Goal: Task Accomplishment & Management: Manage account settings

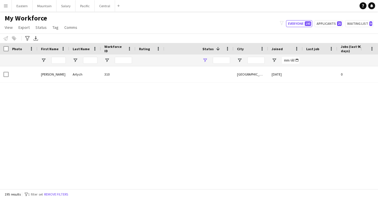
type input "**********"
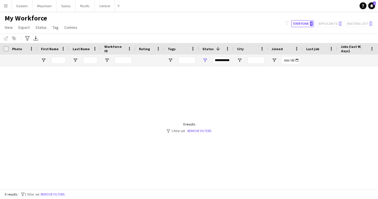
click at [4, 6] on app-icon "Menu" at bounding box center [5, 5] width 5 height 5
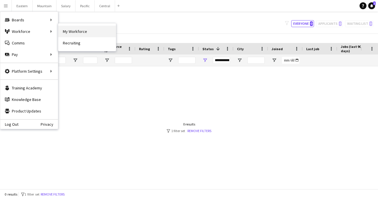
click at [73, 31] on link "My Workforce" at bounding box center [87, 32] width 58 height 12
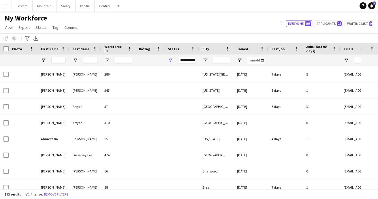
type input "**********"
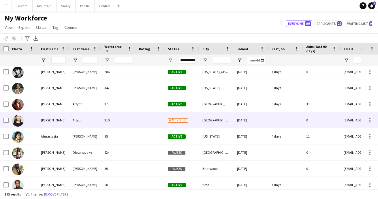
scroll to position [3, 0]
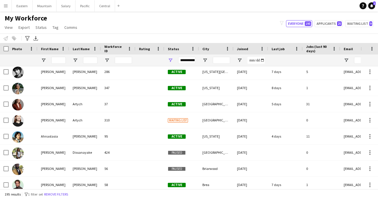
click at [175, 46] on div "Status" at bounding box center [178, 48] width 21 height 9
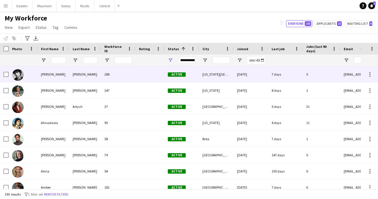
scroll to position [0, 0]
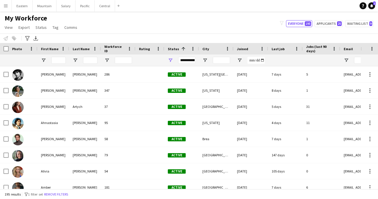
click at [176, 48] on span "Status" at bounding box center [173, 49] width 11 height 4
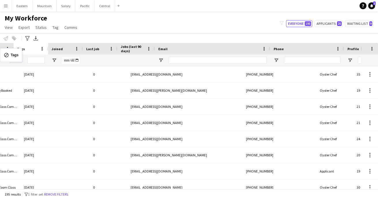
scroll to position [0, 220]
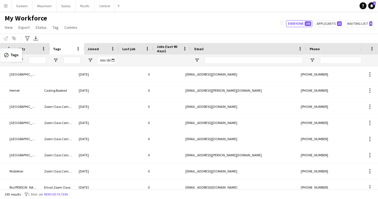
drag, startPoint x: 352, startPoint y: 50, endPoint x: -3, endPoint y: 52, distance: 355.3
click at [0, 52] on html "Menu Boards Boards Boards All jobs Status Workforce Workforce My Workforce Recr…" at bounding box center [189, 99] width 378 height 199
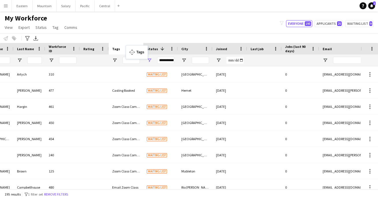
drag, startPoint x: 187, startPoint y: 49, endPoint x: 129, endPoint y: 49, distance: 58.2
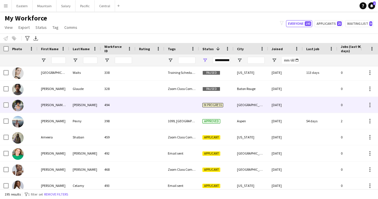
click at [121, 109] on div "494" at bounding box center [118, 105] width 35 height 16
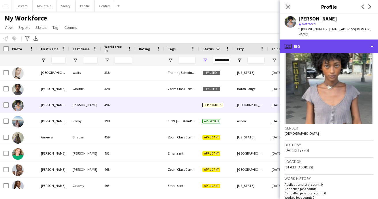
click at [307, 42] on div "profile Bio" at bounding box center [329, 46] width 98 height 14
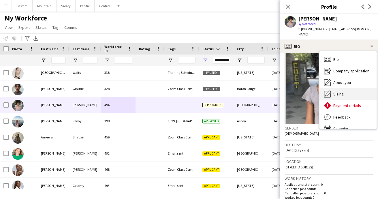
click at [336, 91] on span "Sizing" at bounding box center [338, 93] width 10 height 5
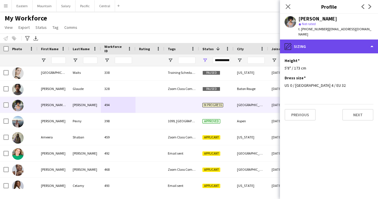
click at [312, 45] on div "pencil4 [GEOGRAPHIC_DATA]" at bounding box center [329, 46] width 98 height 14
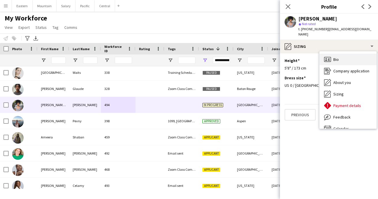
click at [335, 57] on span "Bio" at bounding box center [335, 59] width 5 height 5
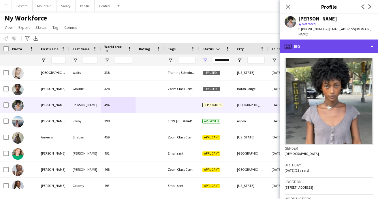
click at [320, 42] on div "profile Bio" at bounding box center [329, 46] width 98 height 14
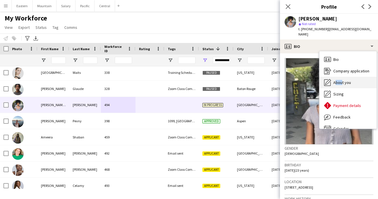
click at [340, 77] on div "About you About you" at bounding box center [347, 83] width 57 height 12
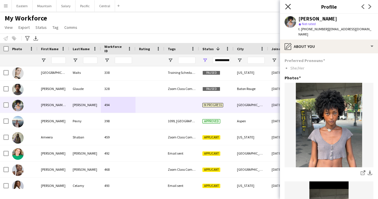
click at [289, 7] on icon "Close pop-in" at bounding box center [287, 6] width 5 height 5
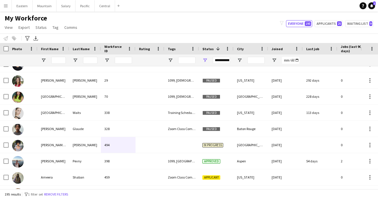
scroll to position [607, 0]
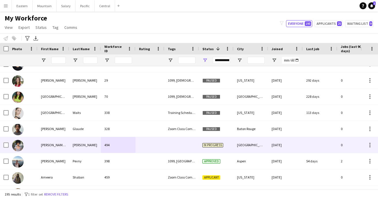
click at [186, 147] on div at bounding box center [181, 145] width 35 height 16
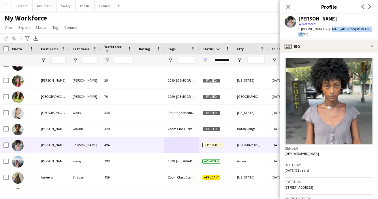
drag, startPoint x: 325, startPoint y: 29, endPoint x: 372, endPoint y: 27, distance: 47.0
click at [372, 27] on app-profile-header "[PERSON_NAME] star Not rated t. [PHONE_NUMBER] | [EMAIL_ADDRESS][DOMAIN_NAME]" at bounding box center [329, 27] width 98 height 26
click at [350, 27] on span "| [EMAIL_ADDRESS][DOMAIN_NAME]" at bounding box center [334, 32] width 73 height 10
drag, startPoint x: 324, startPoint y: 29, endPoint x: 372, endPoint y: 28, distance: 48.4
click at [372, 28] on app-profile-header "[PERSON_NAME] star Not rated t. [PHONE_NUMBER] | [EMAIL_ADDRESS][DOMAIN_NAME]" at bounding box center [329, 27] width 98 height 26
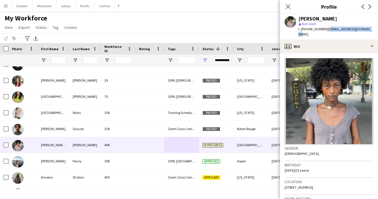
copy span "[EMAIL_ADDRESS][DOMAIN_NAME]"
click at [288, 7] on icon at bounding box center [287, 6] width 5 height 5
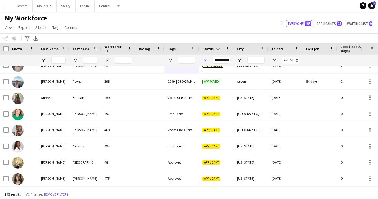
scroll to position [687, 0]
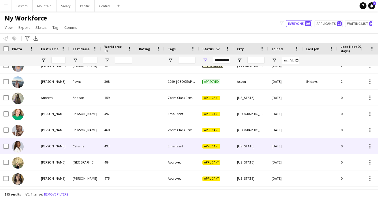
click at [181, 146] on div "Email sent" at bounding box center [181, 146] width 35 height 16
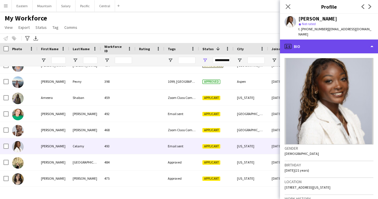
click at [329, 45] on div "profile Bio" at bounding box center [329, 46] width 98 height 14
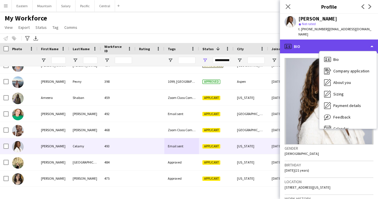
click at [314, 39] on div "profile Bio" at bounding box center [329, 46] width 98 height 14
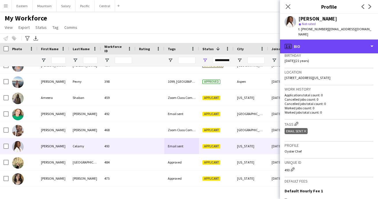
scroll to position [127, 0]
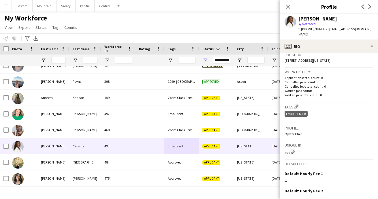
click at [306, 112] on icon "Delete tag" at bounding box center [305, 113] width 2 height 3
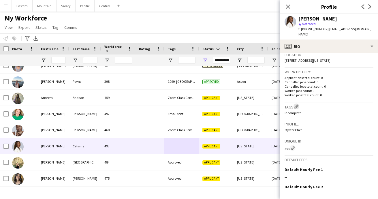
click at [297, 104] on app-icon "Edit crew company tags" at bounding box center [296, 106] width 4 height 4
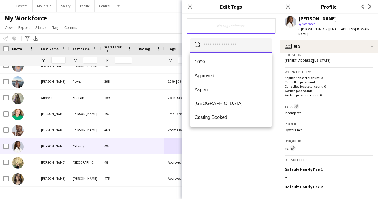
click at [216, 46] on input "text" at bounding box center [231, 45] width 82 height 14
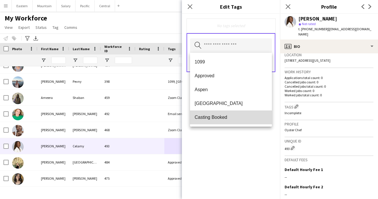
click at [210, 116] on span "Casting Booked" at bounding box center [231, 116] width 73 height 5
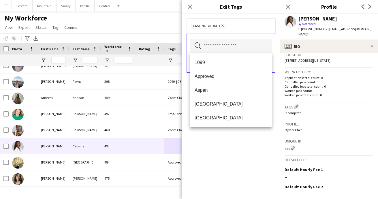
click at [267, 146] on div "Casting Booked Remove Search by tag name Save" at bounding box center [231, 106] width 98 height 185
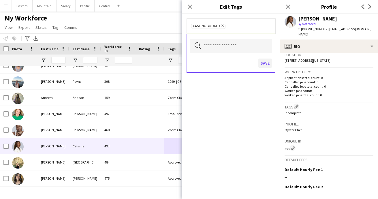
click at [267, 61] on button "Save" at bounding box center [265, 62] width 14 height 9
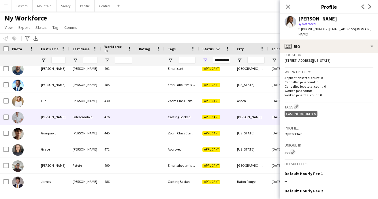
scroll to position [813, 0]
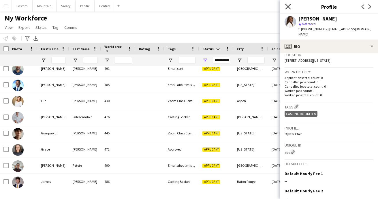
click at [287, 7] on icon at bounding box center [287, 6] width 5 height 5
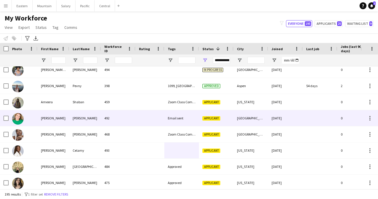
scroll to position [645, 0]
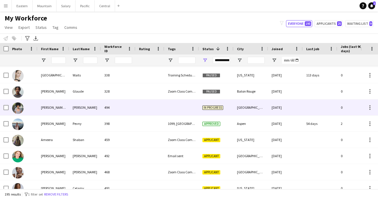
click at [174, 108] on div at bounding box center [181, 107] width 35 height 16
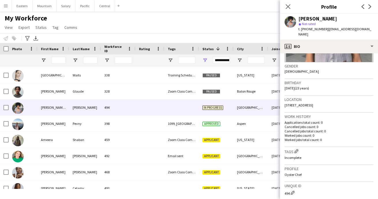
scroll to position [91, 0]
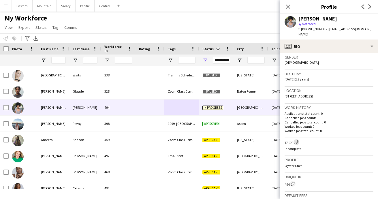
click at [298, 140] on app-icon "Edit crew company tags" at bounding box center [296, 142] width 4 height 4
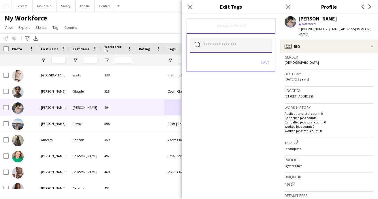
click at [221, 50] on input "text" at bounding box center [231, 45] width 82 height 14
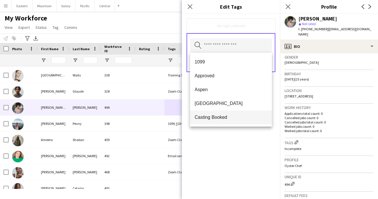
click at [213, 117] on span "Casting Booked" at bounding box center [231, 116] width 73 height 5
click at [237, 152] on div "Casting Booked Remove Search by tag name Save" at bounding box center [231, 106] width 98 height 185
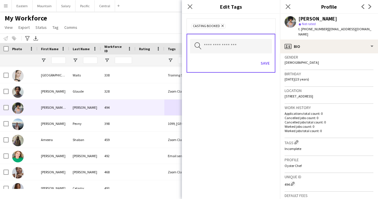
click at [267, 58] on div "Save" at bounding box center [231, 64] width 82 height 16
click at [265, 62] on button "Save" at bounding box center [265, 62] width 14 height 9
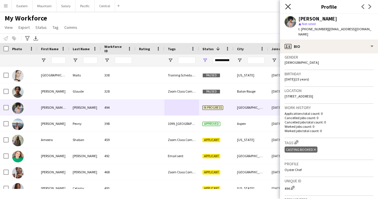
click at [289, 6] on icon "Close pop-in" at bounding box center [287, 6] width 5 height 5
